Goal: Task Accomplishment & Management: Complete application form

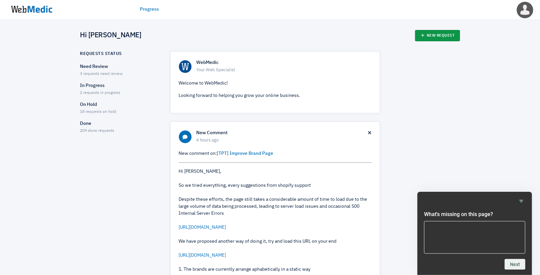
click at [436, 37] on link "New Request" at bounding box center [437, 35] width 45 height 11
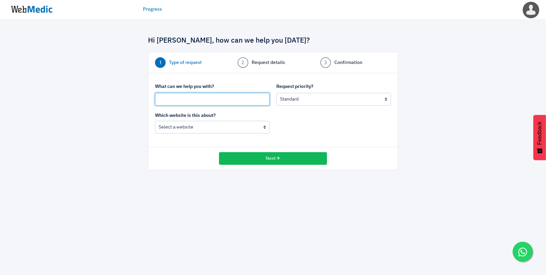
click at [184, 100] on input "text" at bounding box center [212, 99] width 115 height 13
type input "{"
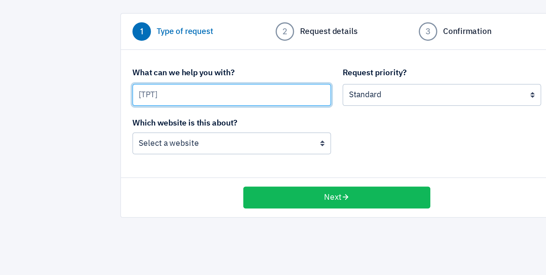
click at [182, 101] on input "[TPT]" at bounding box center [212, 99] width 115 height 13
type input "[TPT] Input multiple currency into Shopify (HKD, TWS, PHP)"
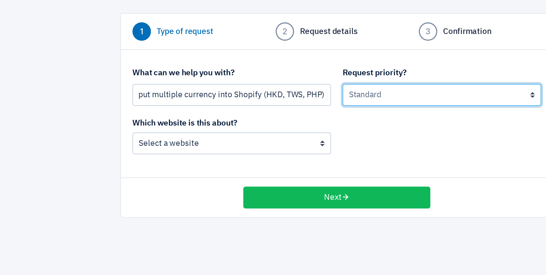
click at [304, 102] on select "Urgent: this is a mission critical issue High: this needs to be prioritized bef…" at bounding box center [333, 99] width 115 height 13
click at [276, 93] on select "Urgent: this is a mission critical issue High: this needs to be prioritized bef…" at bounding box center [333, 99] width 115 height 13
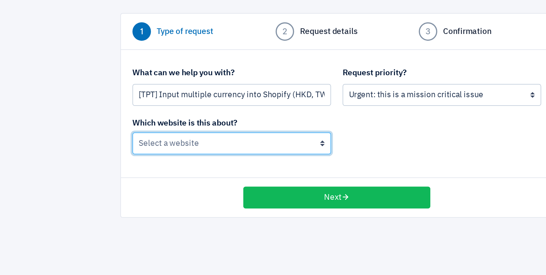
click at [165, 129] on select "BoardingGate The Wallet Shop The Planet Traveller" at bounding box center [212, 127] width 115 height 13
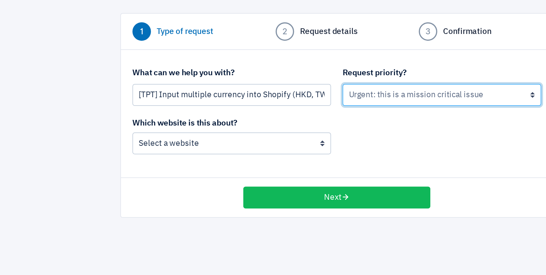
click at [307, 100] on select "Urgent: this is a mission critical issue High: this needs to be prioritized bef…" at bounding box center [333, 99] width 115 height 13
select select "2"
click at [276, 93] on select "Urgent: this is a mission critical issue High: this needs to be prioritized bef…" at bounding box center [333, 99] width 115 height 13
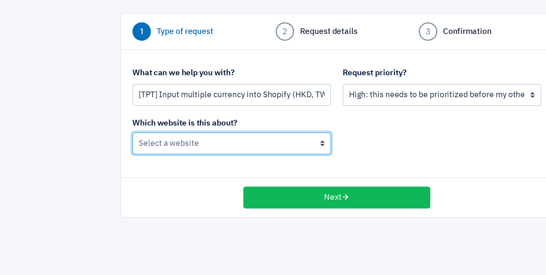
click at [185, 128] on select "BoardingGate The Wallet Shop The Planet Traveller" at bounding box center [212, 127] width 115 height 13
select select "195"
click at [155, 121] on select "BoardingGate The Wallet Shop The Planet Traveller" at bounding box center [212, 127] width 115 height 13
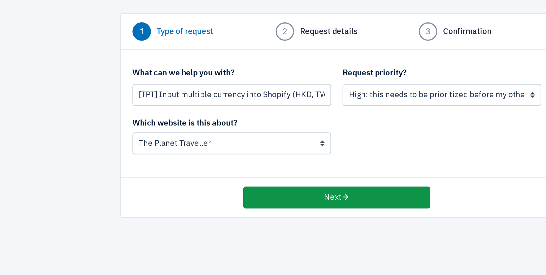
click at [273, 159] on button "Next" at bounding box center [273, 158] width 108 height 13
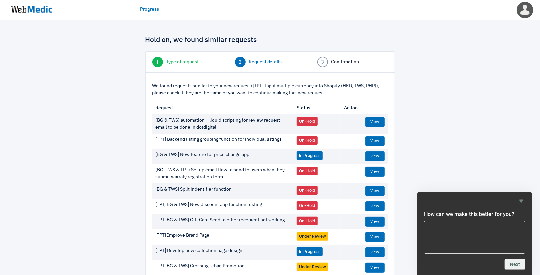
scroll to position [57, 0]
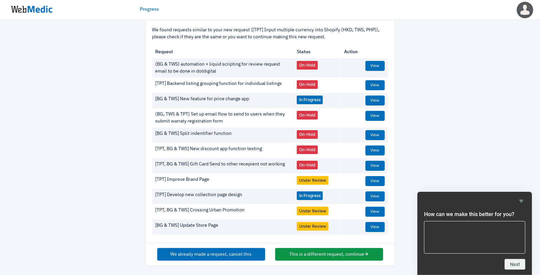
click at [348, 255] on button "This is a different request, continue" at bounding box center [329, 254] width 108 height 13
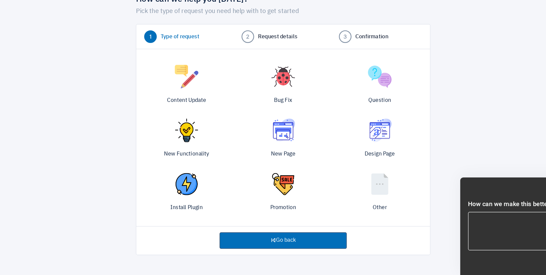
click at [353, 200] on img at bounding box center [355, 198] width 20 height 20
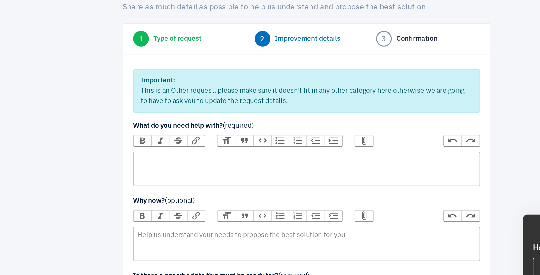
click at [176, 153] on trix-editor at bounding box center [270, 160] width 236 height 23
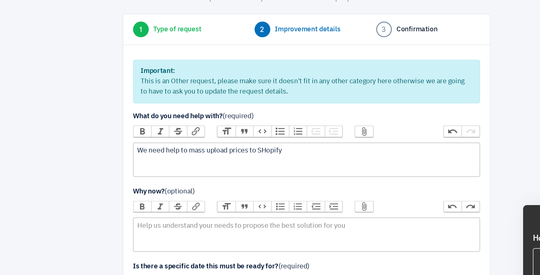
click at [253, 152] on div "We need help to mass upload prices to SHopify" at bounding box center [270, 154] width 230 height 7
click at [248, 155] on div "We need help to mass upload prices to SHopify" at bounding box center [270, 154] width 230 height 7
type trix-editor "<div>We need help to mass upload prices to Shopify</div>"
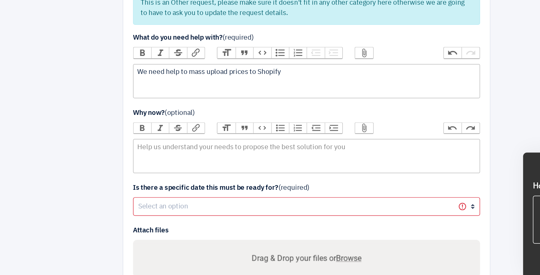
scroll to position [20, 0]
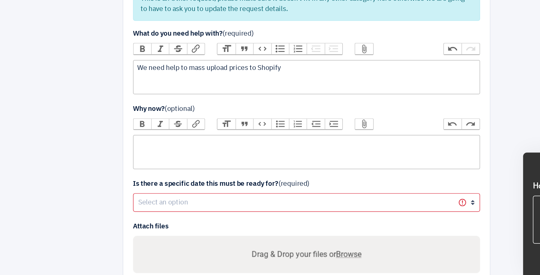
click at [168, 185] on trix-editor at bounding box center [270, 191] width 236 height 23
type trix-editor "<div>B</div>"
click at [265, 186] on div "To streamline prices across all platforms using this case" at bounding box center [270, 185] width 230 height 7
click at [257, 186] on div "To streamline prices across all platforms using this case" at bounding box center [270, 185] width 230 height 7
drag, startPoint x: 257, startPoint y: 186, endPoint x: 271, endPoint y: 186, distance: 13.3
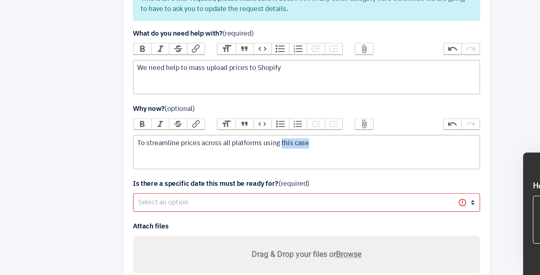
click at [271, 186] on div "To streamline prices across all platforms using this case" at bounding box center [270, 185] width 230 height 7
click at [272, 183] on div "To streamline prices across all platforms using TPT SHopify as a base" at bounding box center [270, 185] width 230 height 7
type trix-editor "<div>To streamline prices across all platforms using TPT Shopify as a base</div>"
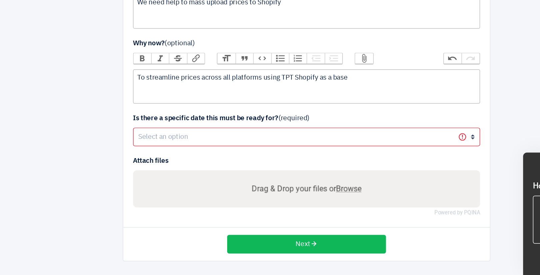
scroll to position [63, 0]
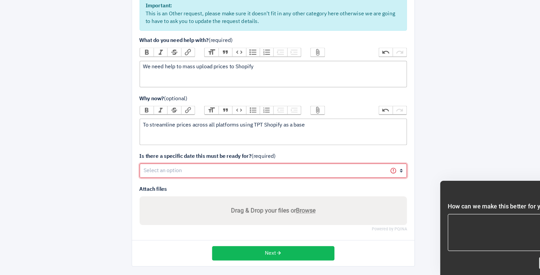
click at [198, 189] on select "Yes No" at bounding box center [270, 183] width 236 height 13
select select "1"
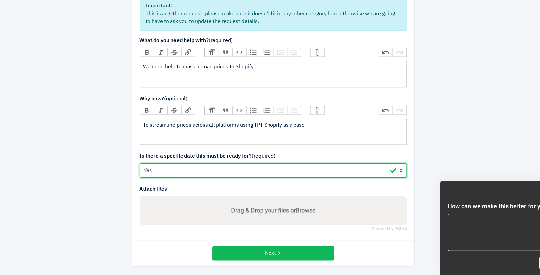
click at [152, 177] on select "Yes No" at bounding box center [270, 183] width 236 height 13
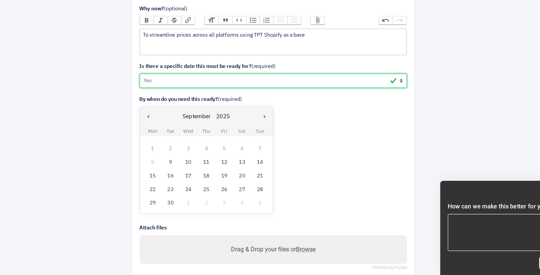
scroll to position [145, 0]
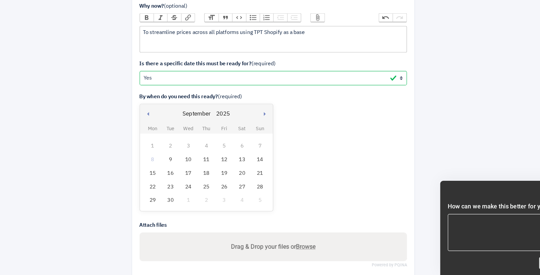
click at [213, 170] on div "11" at bounding box center [211, 173] width 9 height 9
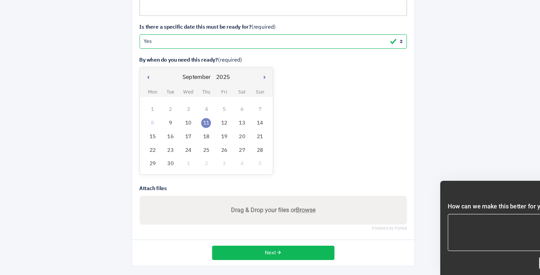
scroll to position [179, 0]
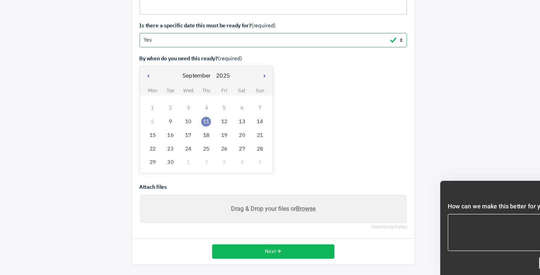
click at [322, 143] on div "By when do you need this ready? (required) Previous month Next month September …" at bounding box center [270, 134] width 236 height 107
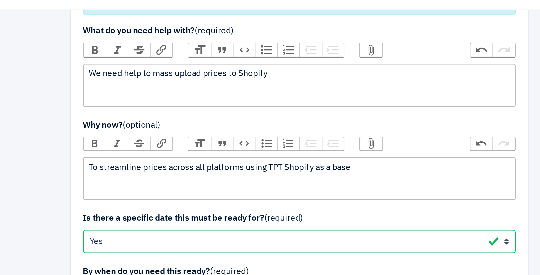
scroll to position [100, 0]
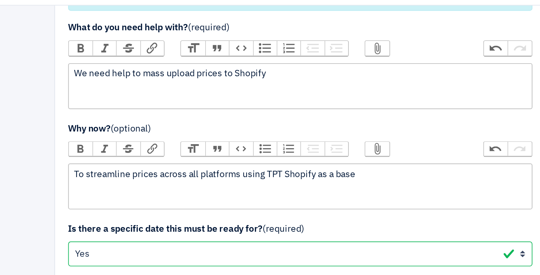
click at [263, 54] on div "We need help to mass upload prices to Shopify" at bounding box center [270, 54] width 230 height 7
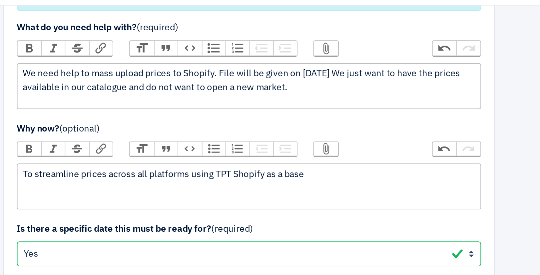
click at [262, 55] on div "We need help to mass upload prices to Shopify. File will be given on 9th Sept. …" at bounding box center [270, 58] width 230 height 14
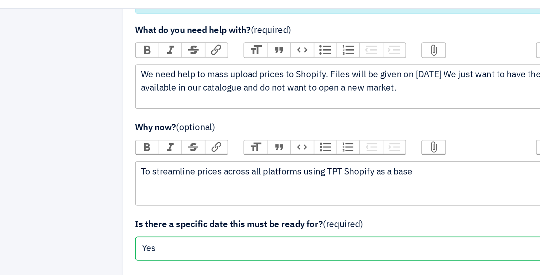
click at [264, 62] on div "We need help to mass upload prices to Shopify. Files will be given on 9th Sept.…" at bounding box center [270, 58] width 230 height 14
type trix-editor "<div>We need help to mass upload prices to Shopify. Files will be given on 9th …"
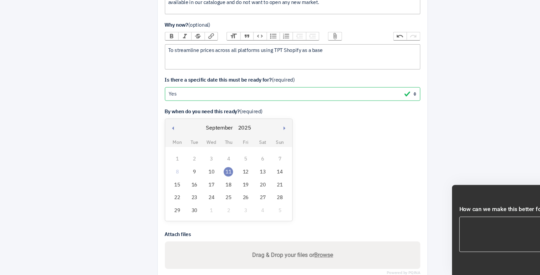
scroll to position [179, 0]
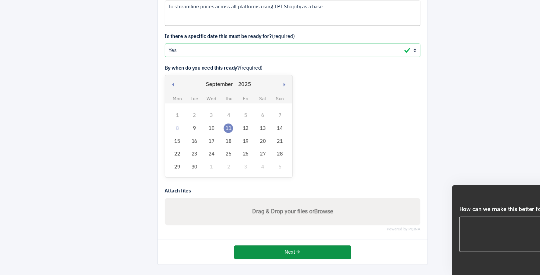
click at [276, 249] on button "Next" at bounding box center [270, 254] width 108 height 13
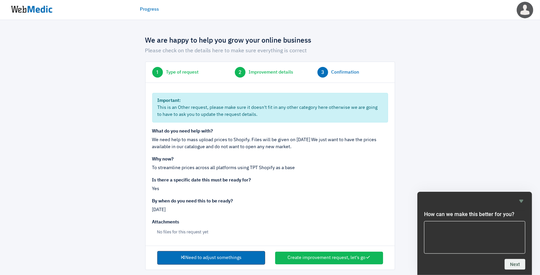
scroll to position [5, 0]
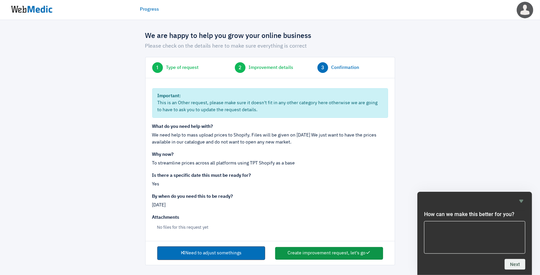
click at [349, 251] on button "Create improvement request, let's go" at bounding box center [329, 253] width 108 height 13
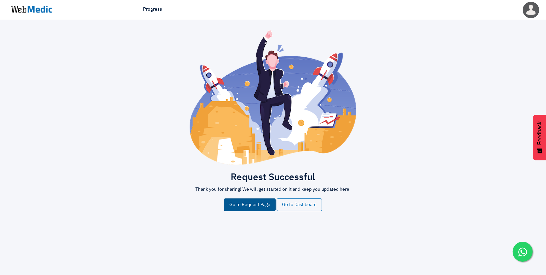
click at [264, 208] on link "Go to Request Page" at bounding box center [250, 205] width 52 height 13
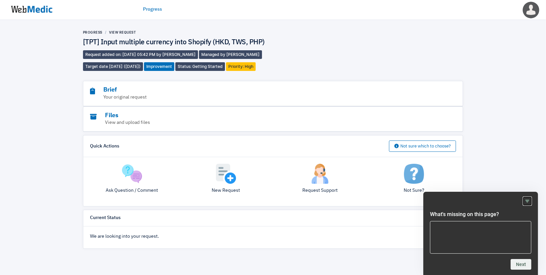
click at [528, 200] on icon "Hide survey" at bounding box center [527, 201] width 4 height 3
